Goal: Information Seeking & Learning: Learn about a topic

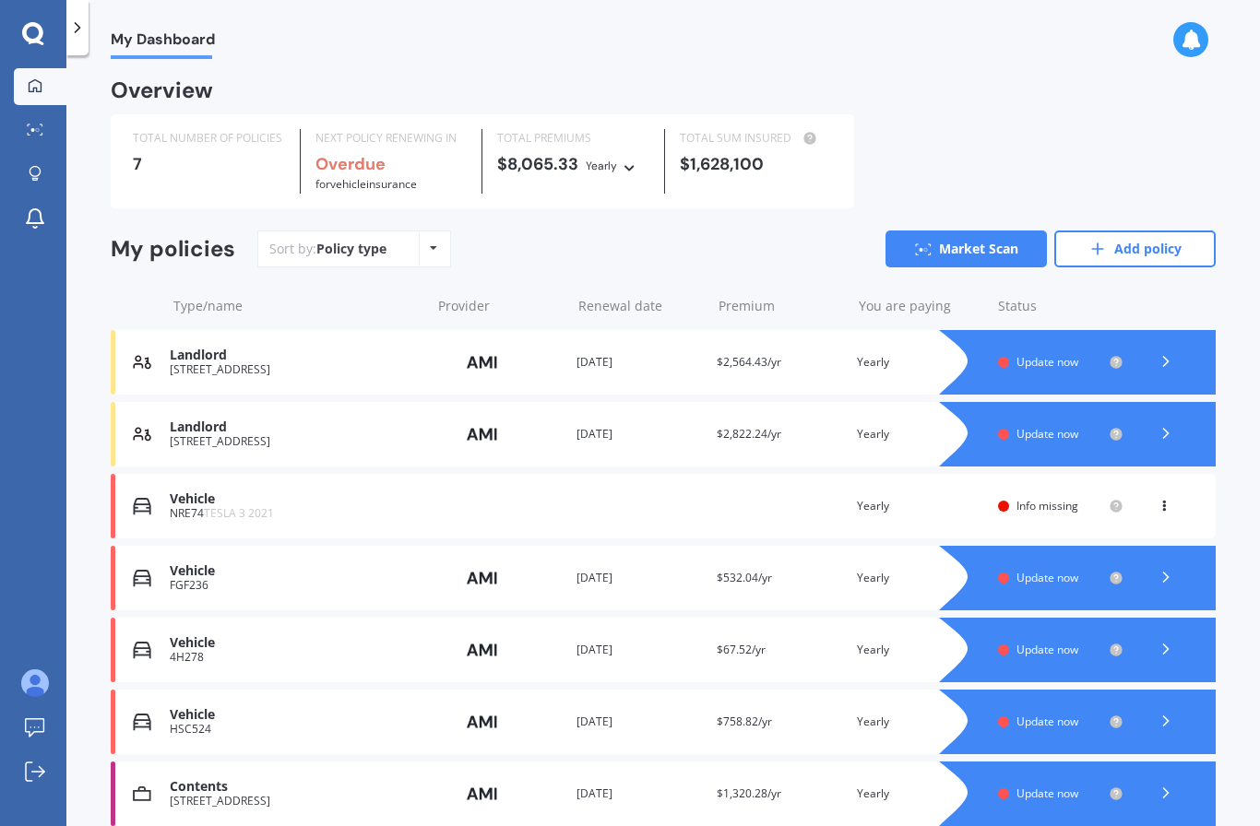
click at [988, 250] on link "Market Scan" at bounding box center [965, 249] width 161 height 37
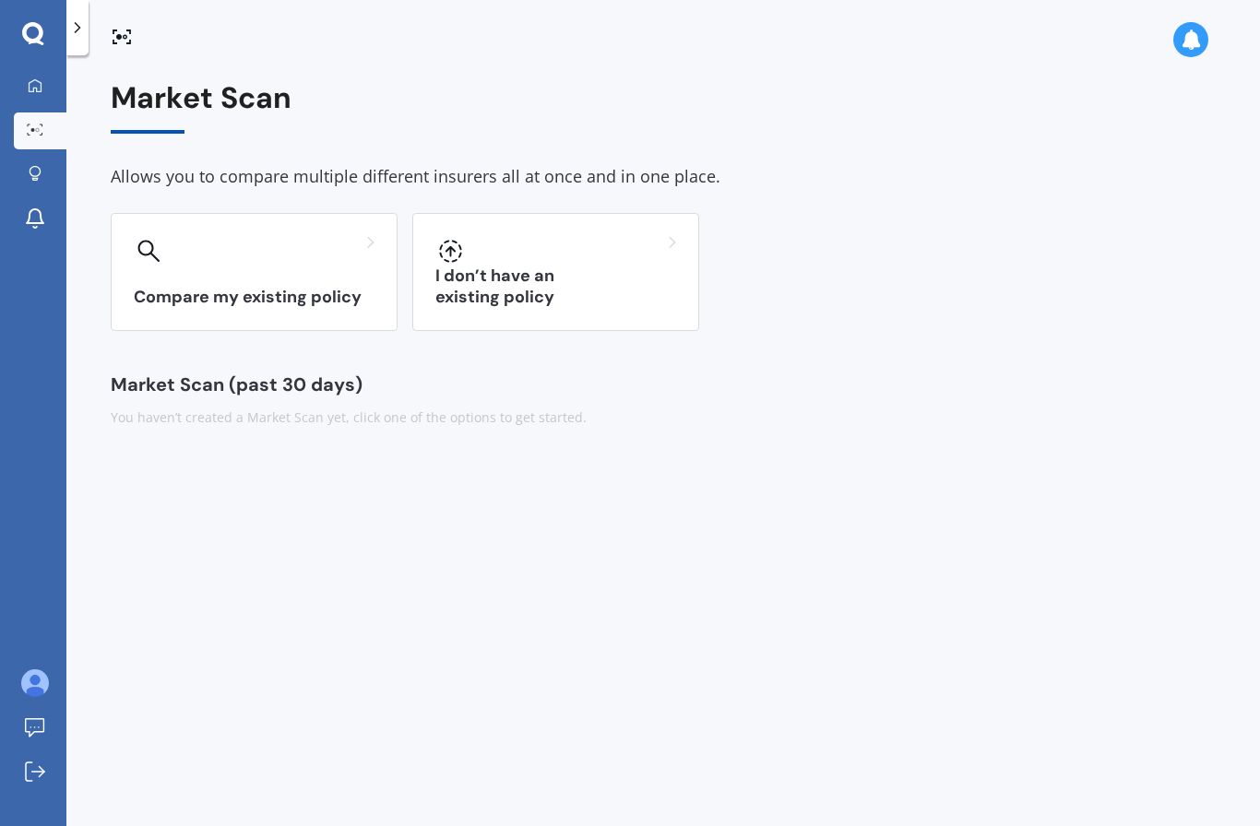
click at [38, 78] on icon at bounding box center [35, 85] width 15 height 15
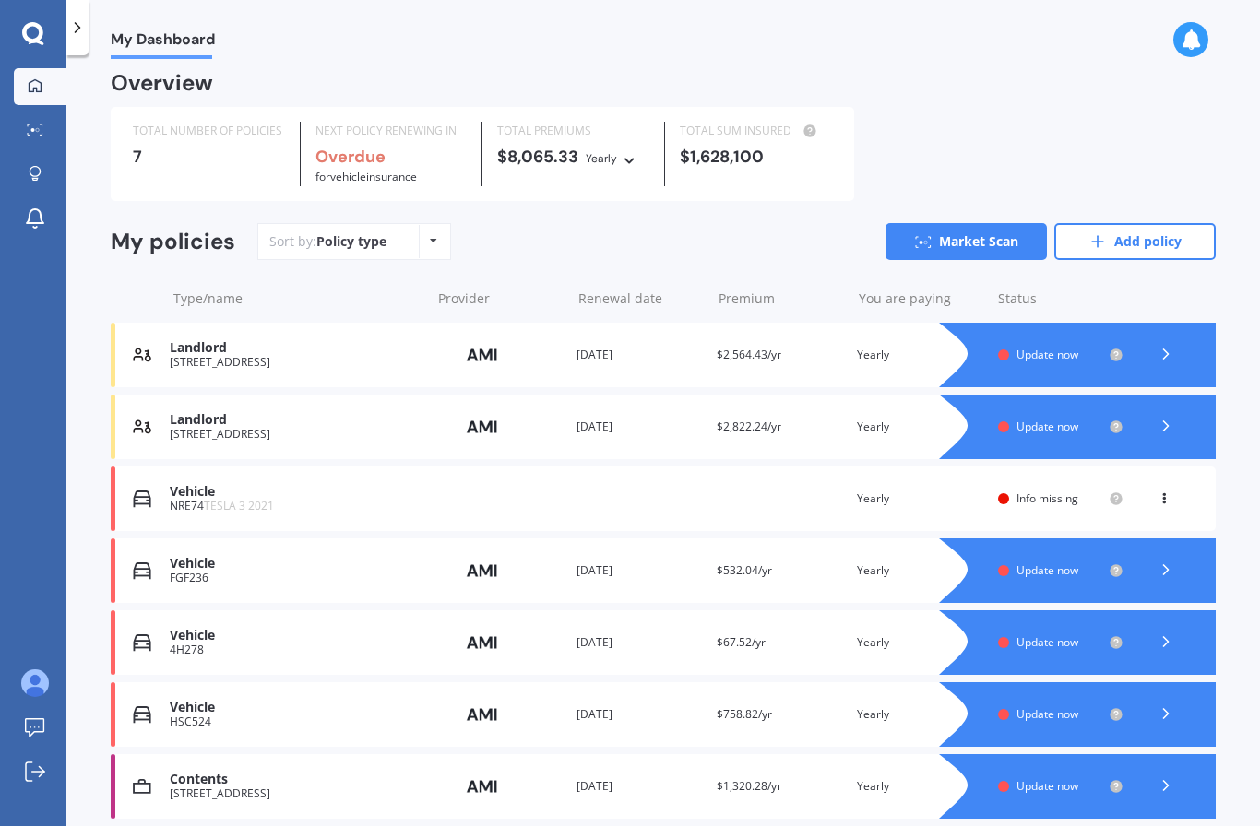
scroll to position [65, 0]
click at [1154, 701] on div at bounding box center [1165, 715] width 55 height 28
